Goal: Task Accomplishment & Management: Use online tool/utility

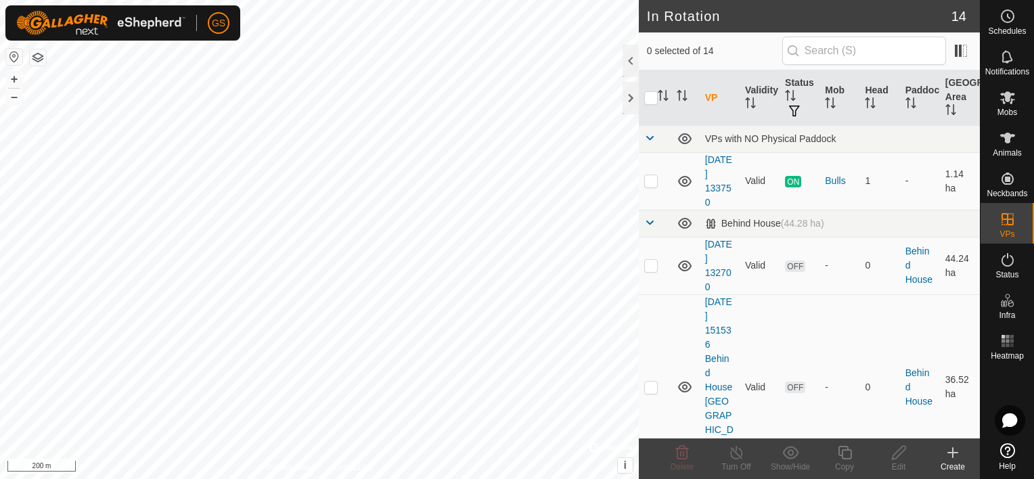
checkbox input "true"
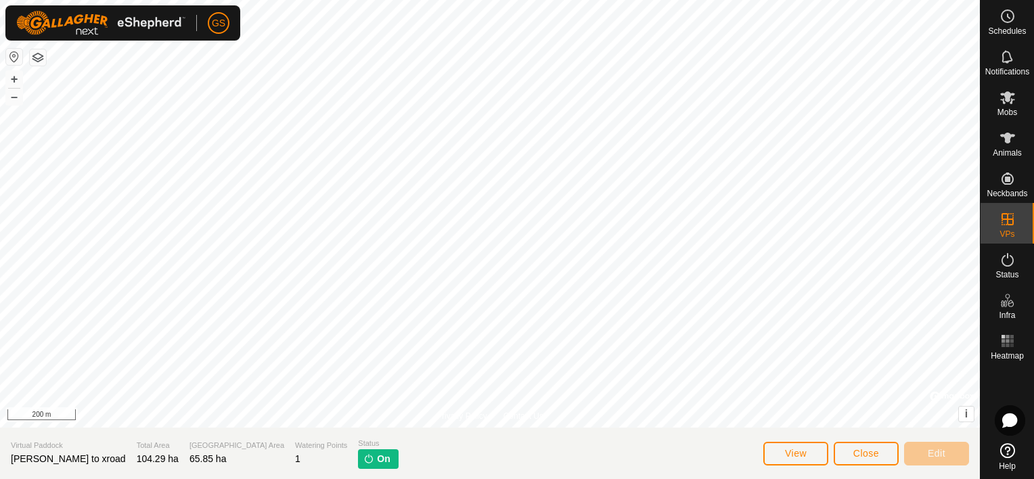
click at [377, 460] on span "On" at bounding box center [383, 459] width 13 height 14
click at [850, 456] on button "Close" at bounding box center [866, 454] width 65 height 24
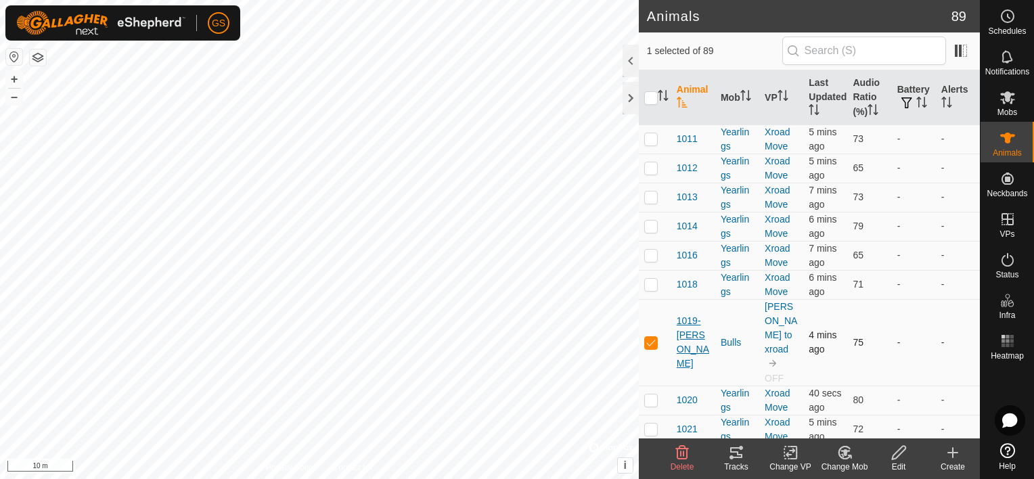
click at [694, 343] on span "1019-[PERSON_NAME]" at bounding box center [693, 342] width 33 height 57
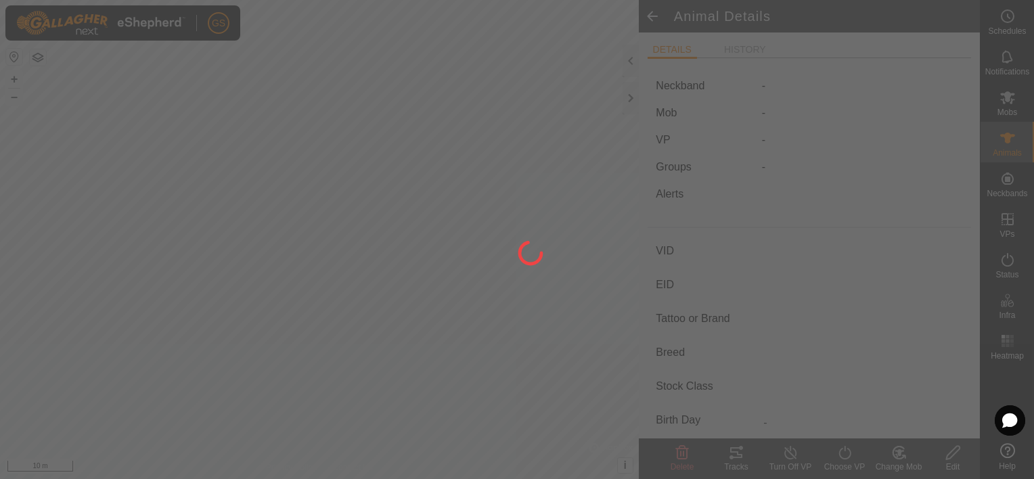
type input "1019-[PERSON_NAME]"
type input "-"
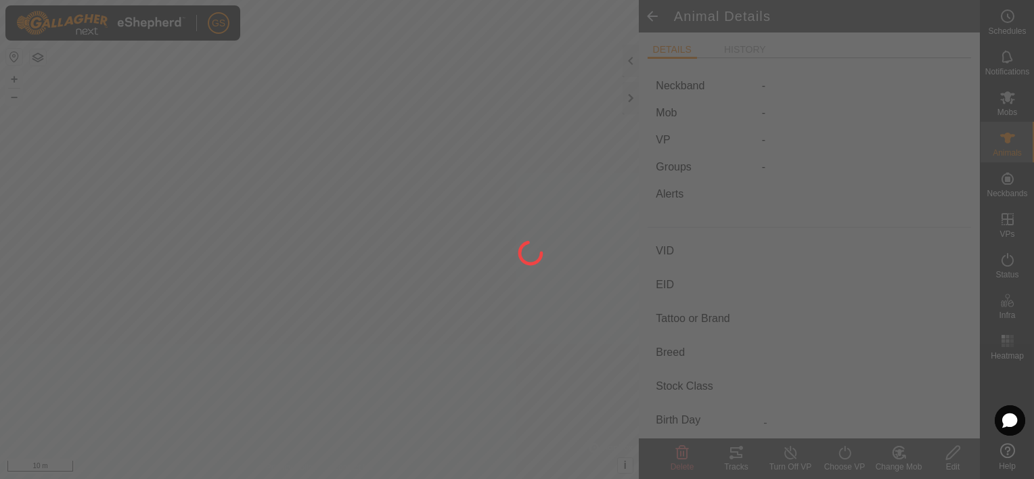
type input "0 kg"
type input "-"
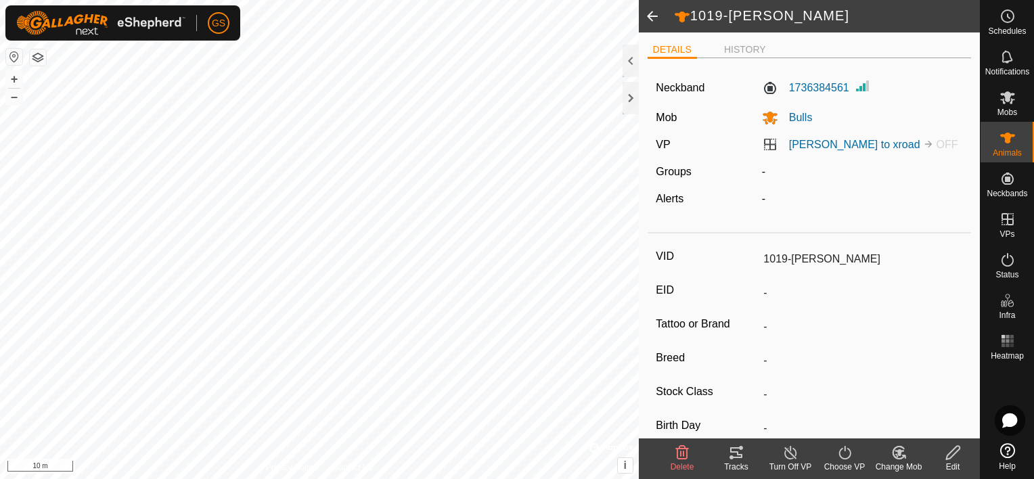
click at [786, 458] on icon at bounding box center [791, 453] width 12 height 14
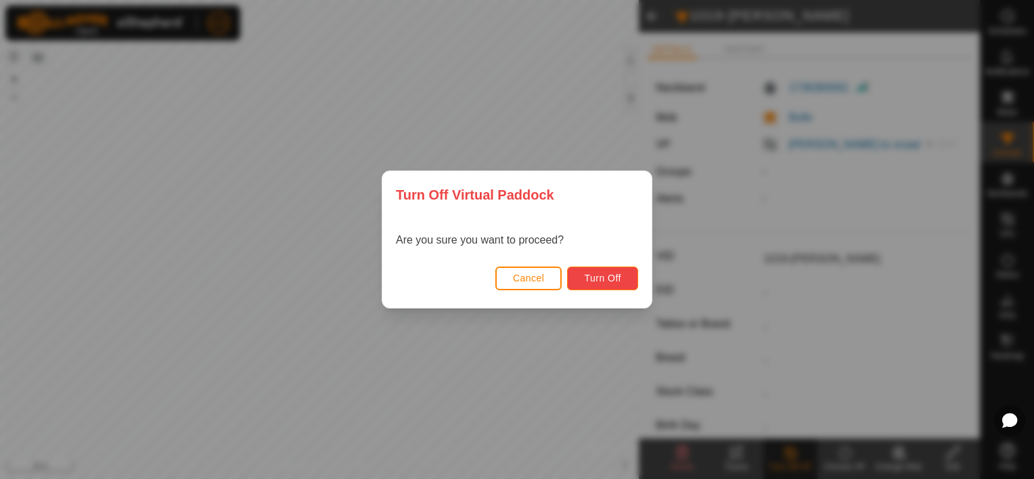
click at [588, 278] on span "Turn Off" at bounding box center [602, 278] width 37 height 11
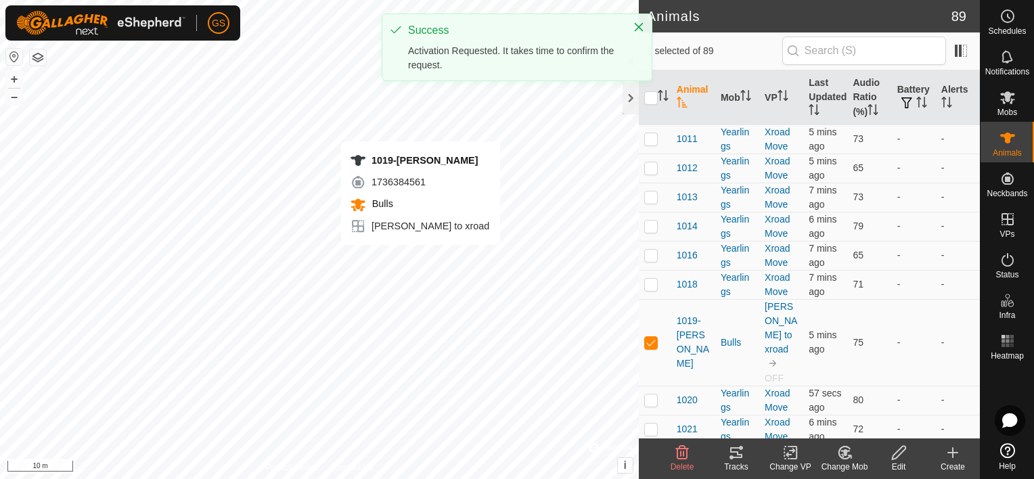
checkbox input "false"
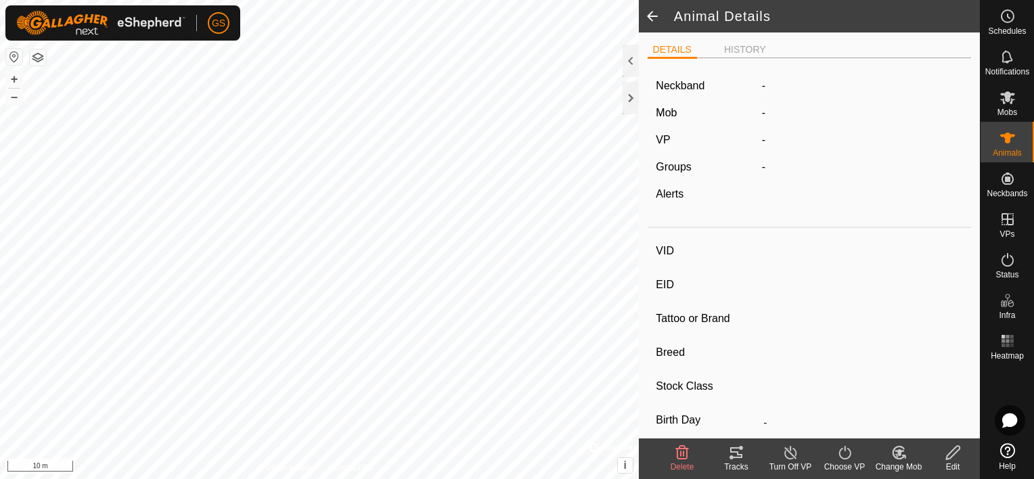
type input "1019-[PERSON_NAME]"
type input "-"
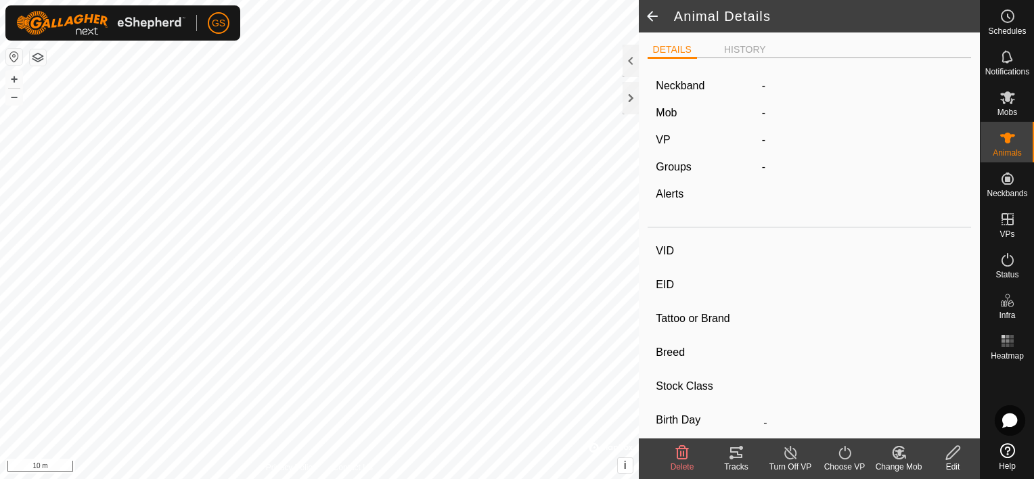
type input "0 kg"
type input "-"
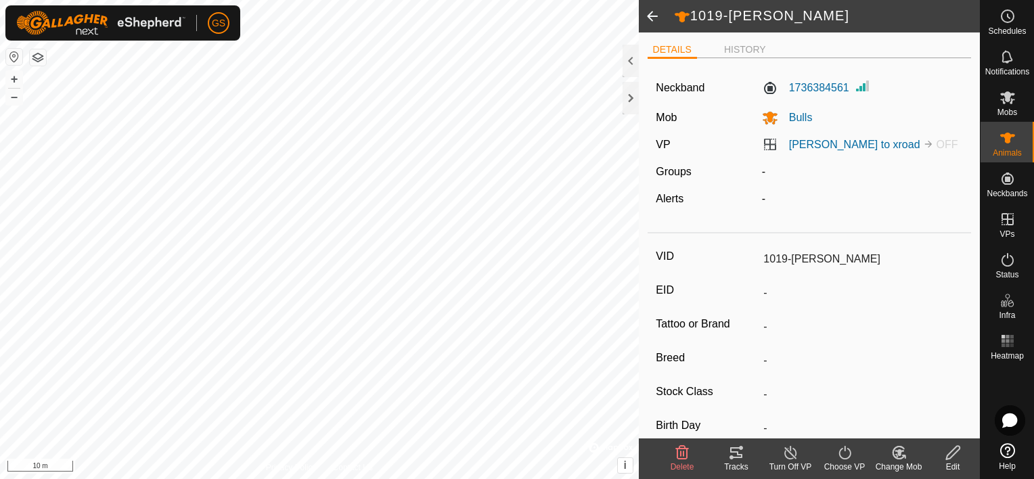
click at [842, 461] on div "Choose VP" at bounding box center [845, 467] width 54 height 12
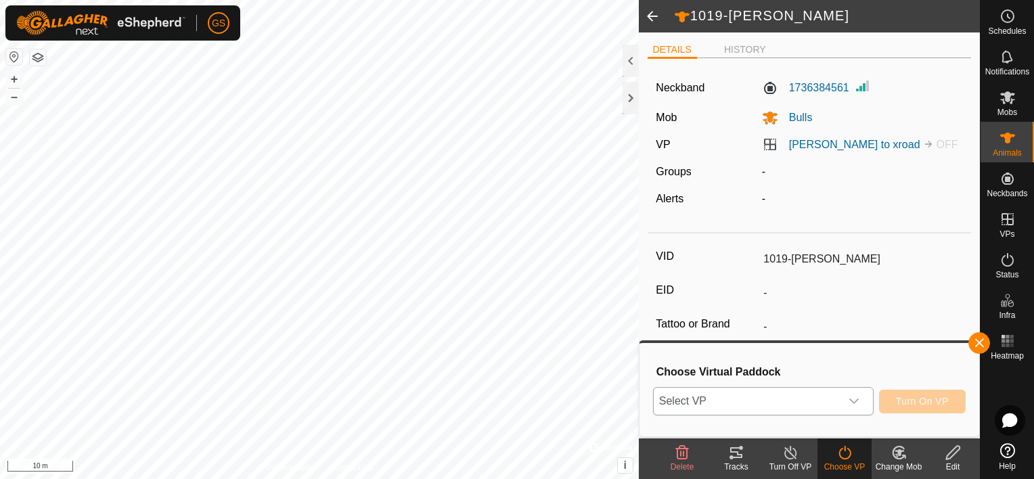
click at [788, 407] on span "Select VP" at bounding box center [747, 401] width 187 height 27
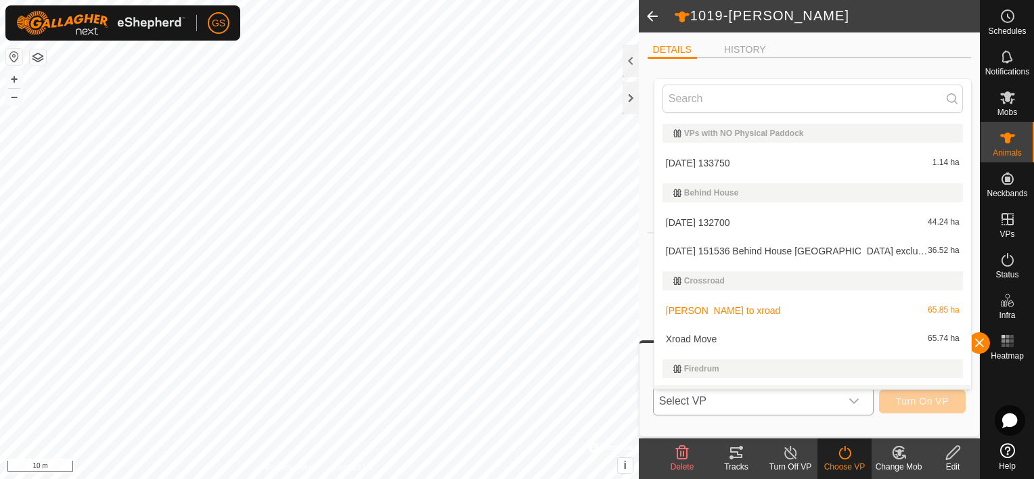
scroll to position [23, 0]
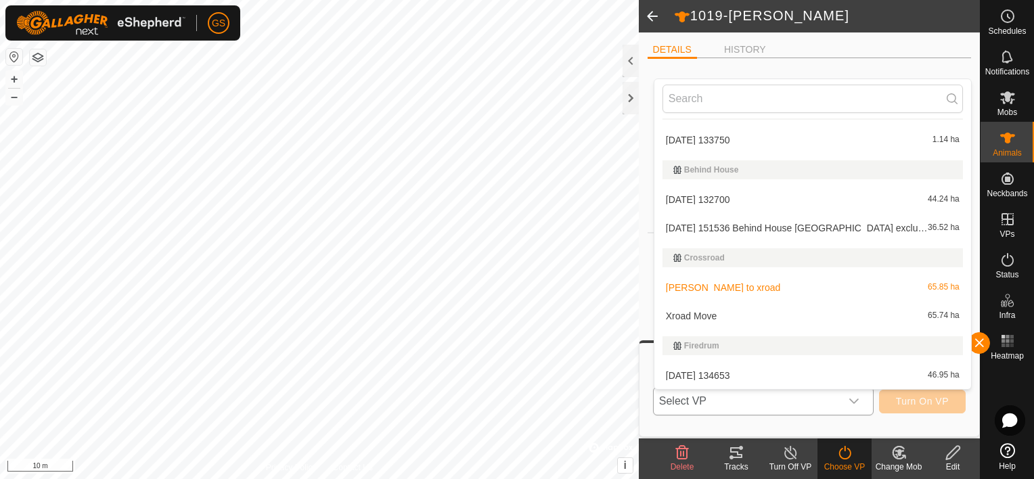
click at [741, 319] on li "Xroad Move 65.74 ha" at bounding box center [813, 316] width 317 height 27
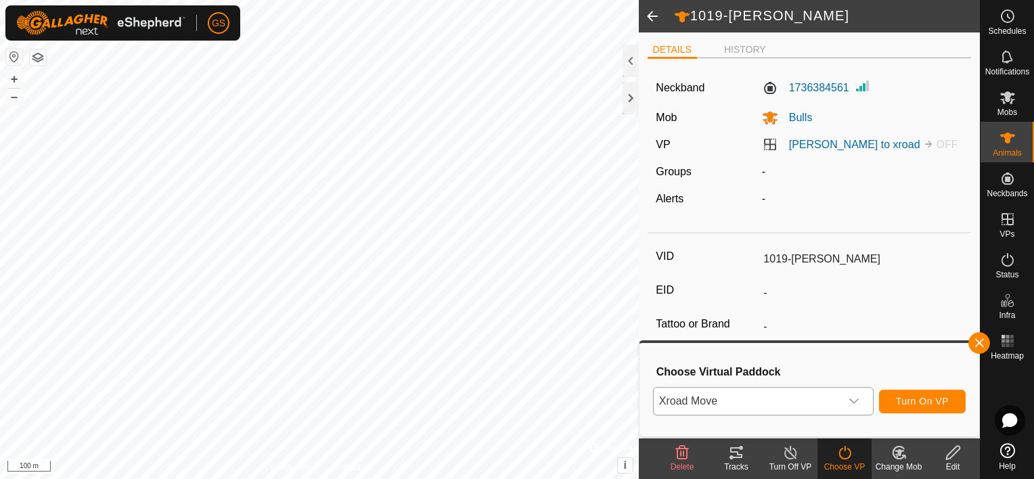
click at [843, 399] on div "dropdown trigger" at bounding box center [854, 401] width 27 height 27
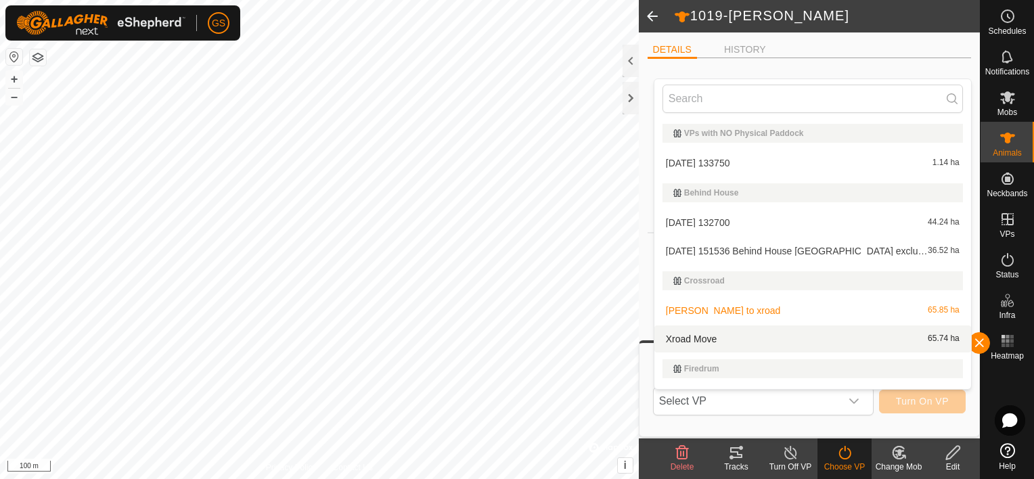
click at [728, 341] on li "Xroad Move 65.74 ha" at bounding box center [813, 339] width 317 height 27
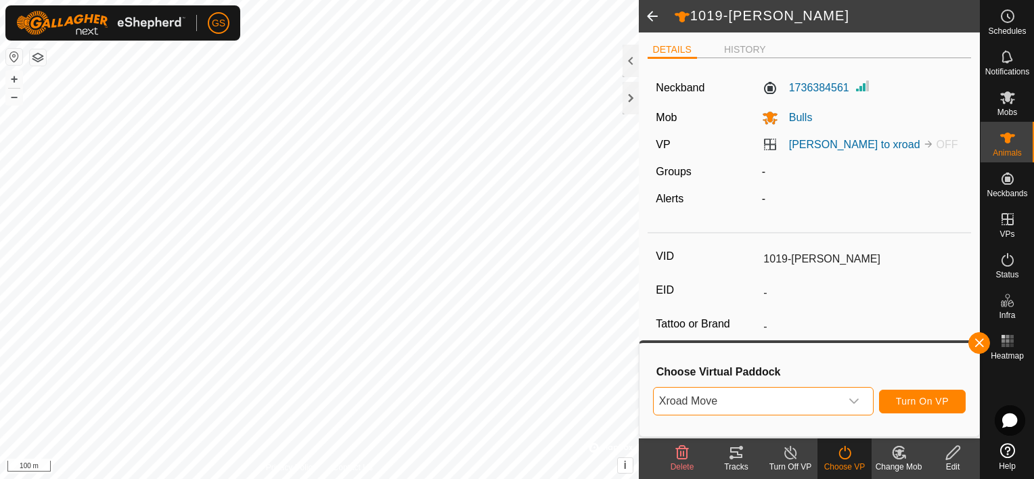
click at [788, 407] on span "Xroad Move" at bounding box center [747, 401] width 187 height 27
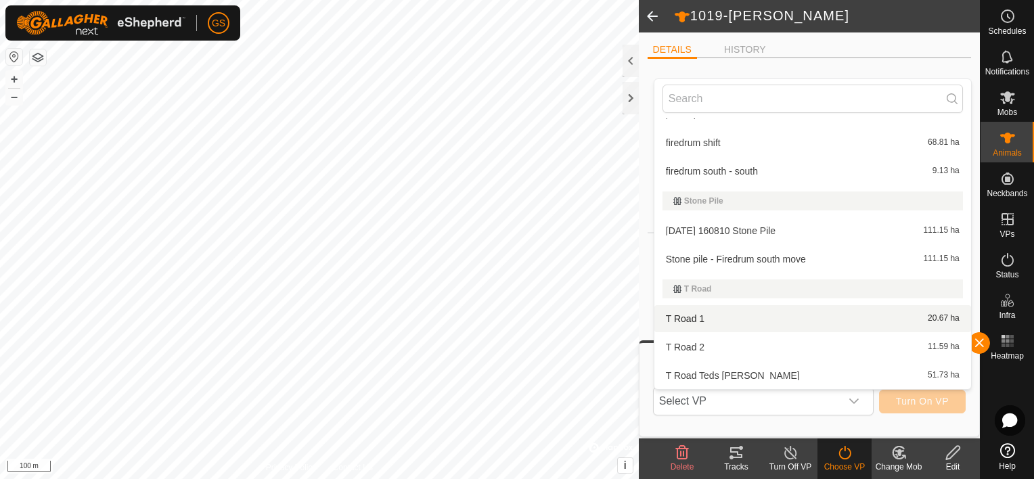
scroll to position [0, 0]
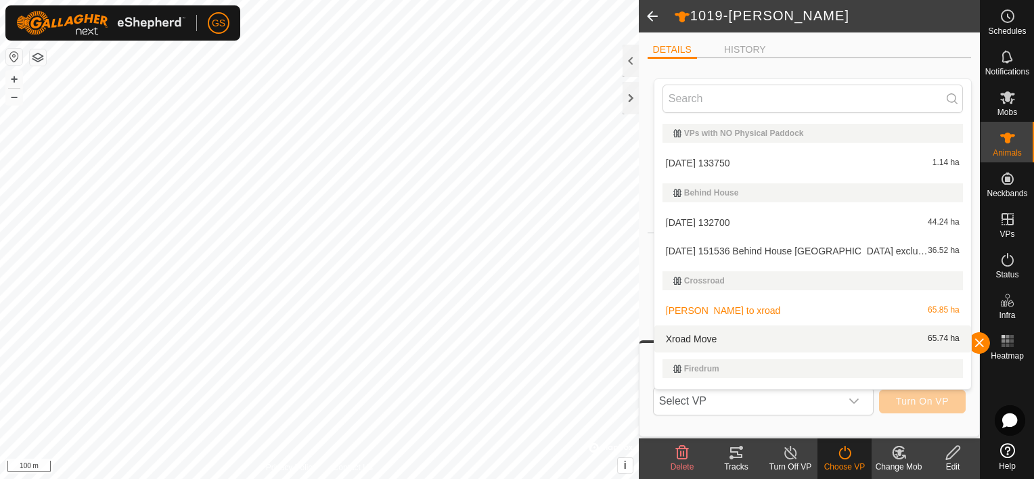
click at [701, 332] on li "Xroad Move 65.74 ha" at bounding box center [813, 339] width 317 height 27
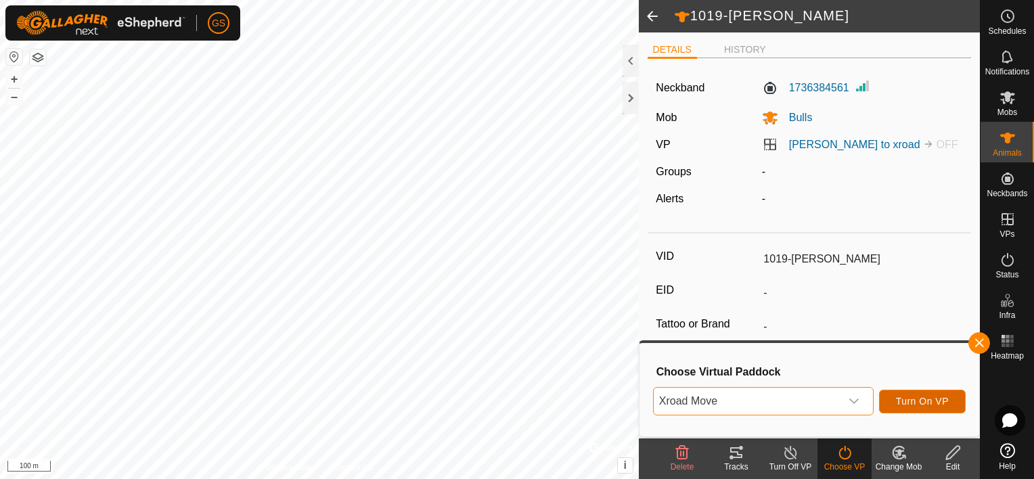
click at [936, 401] on span "Turn On VP" at bounding box center [922, 401] width 53 height 11
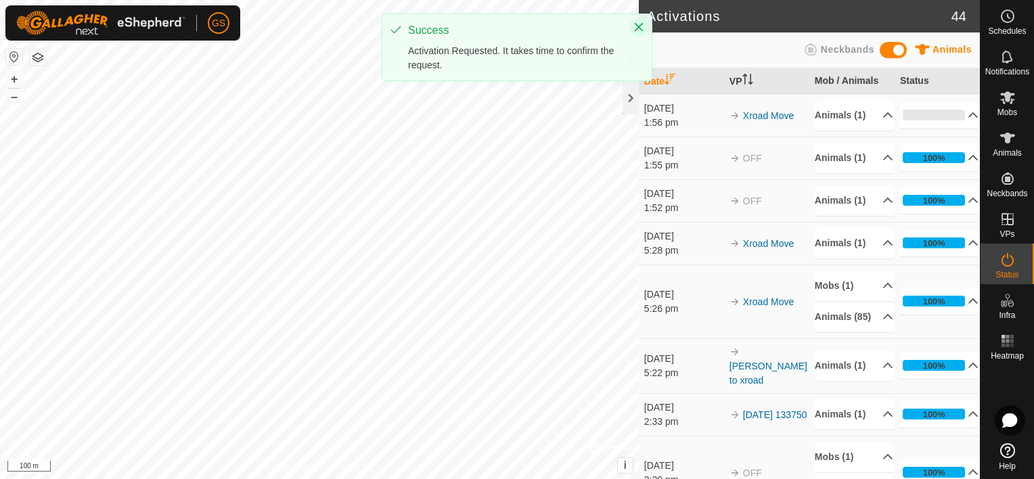
click at [636, 29] on icon "Close" at bounding box center [639, 27] width 9 height 9
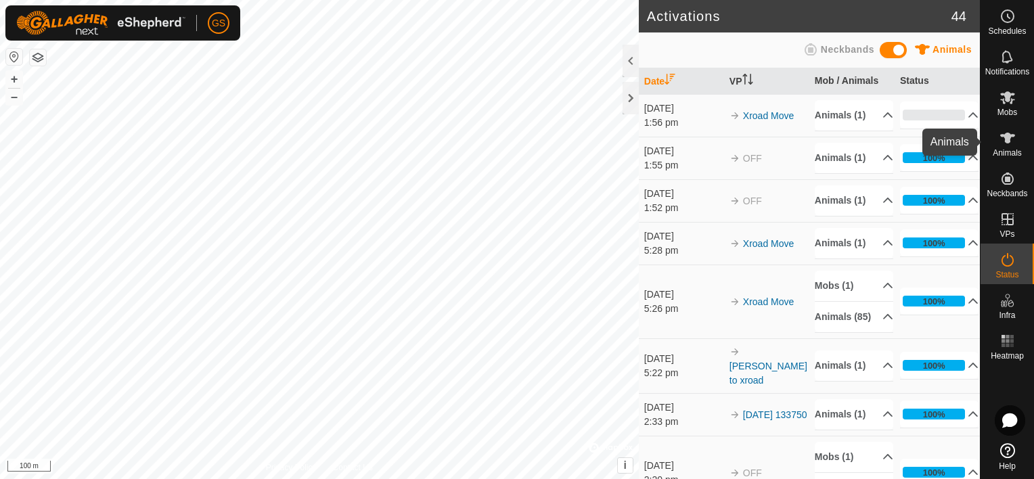
click at [1004, 141] on icon at bounding box center [1008, 138] width 16 height 16
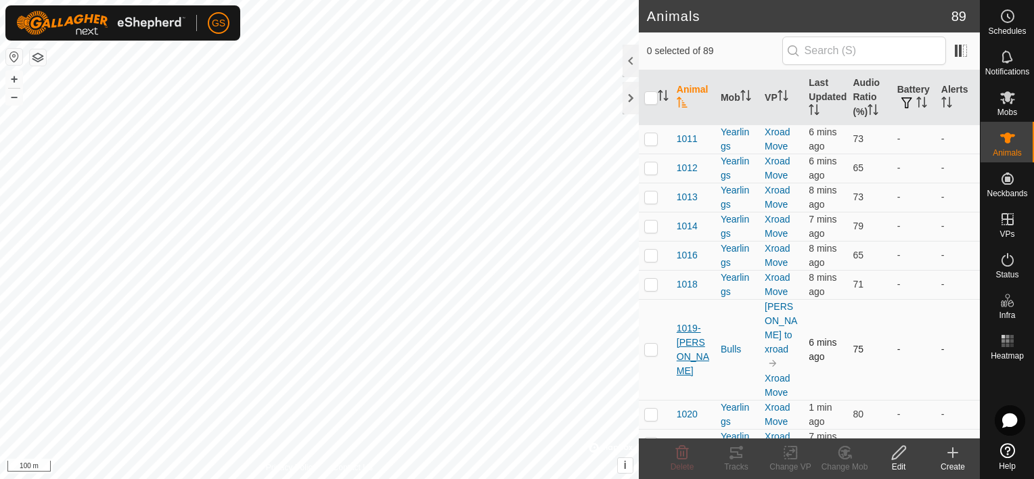
click at [687, 337] on span "1019-[PERSON_NAME]" at bounding box center [693, 350] width 33 height 57
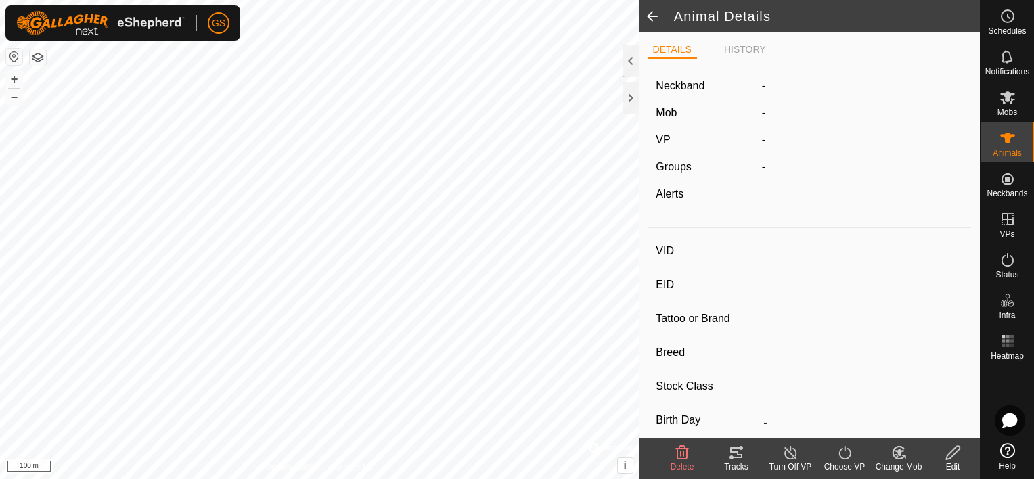
type input "1019-[PERSON_NAME]"
type input "-"
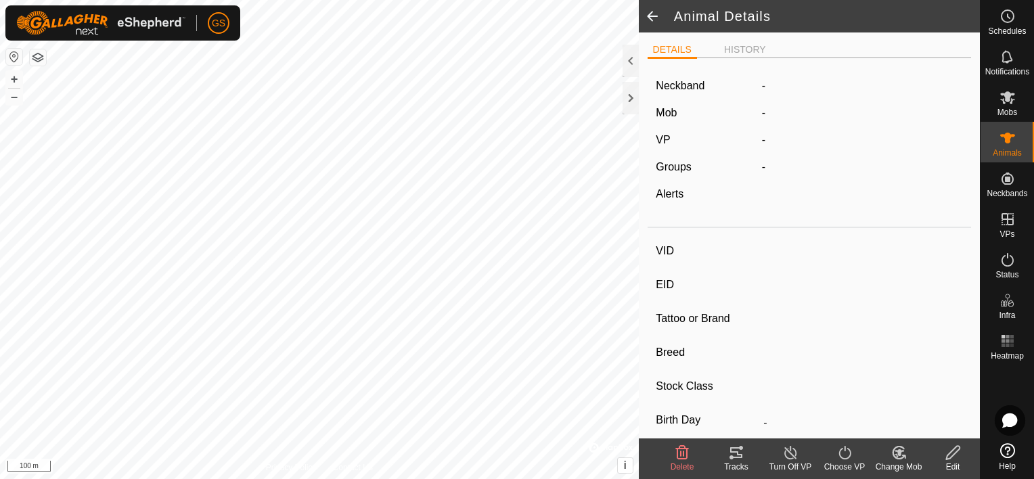
type input "0 kg"
type input "-"
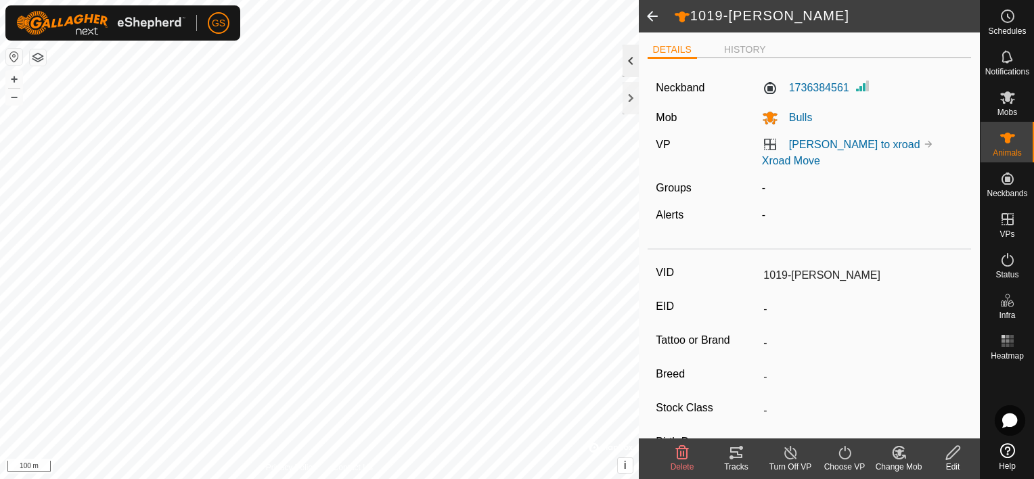
click at [630, 68] on div at bounding box center [631, 61] width 16 height 32
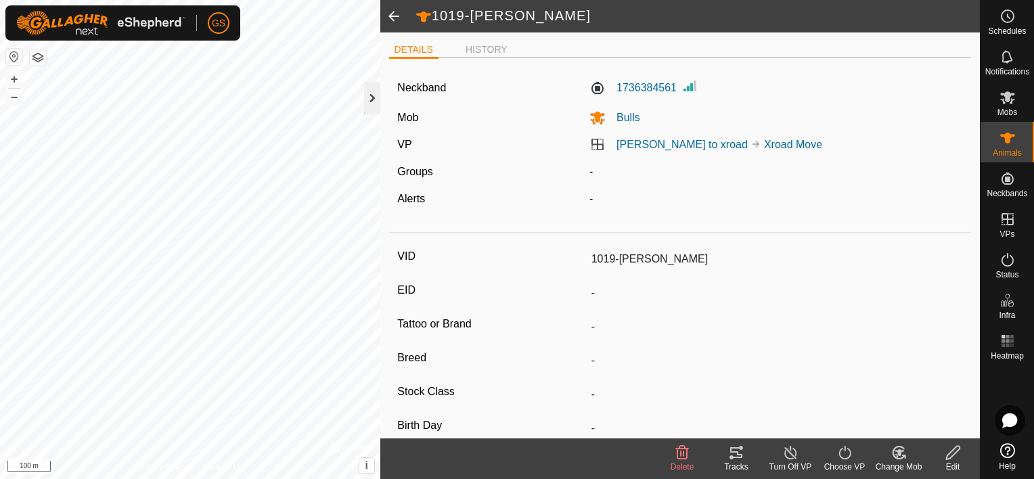
click at [374, 100] on div at bounding box center [372, 98] width 16 height 32
